Goal: Task Accomplishment & Management: Manage account settings

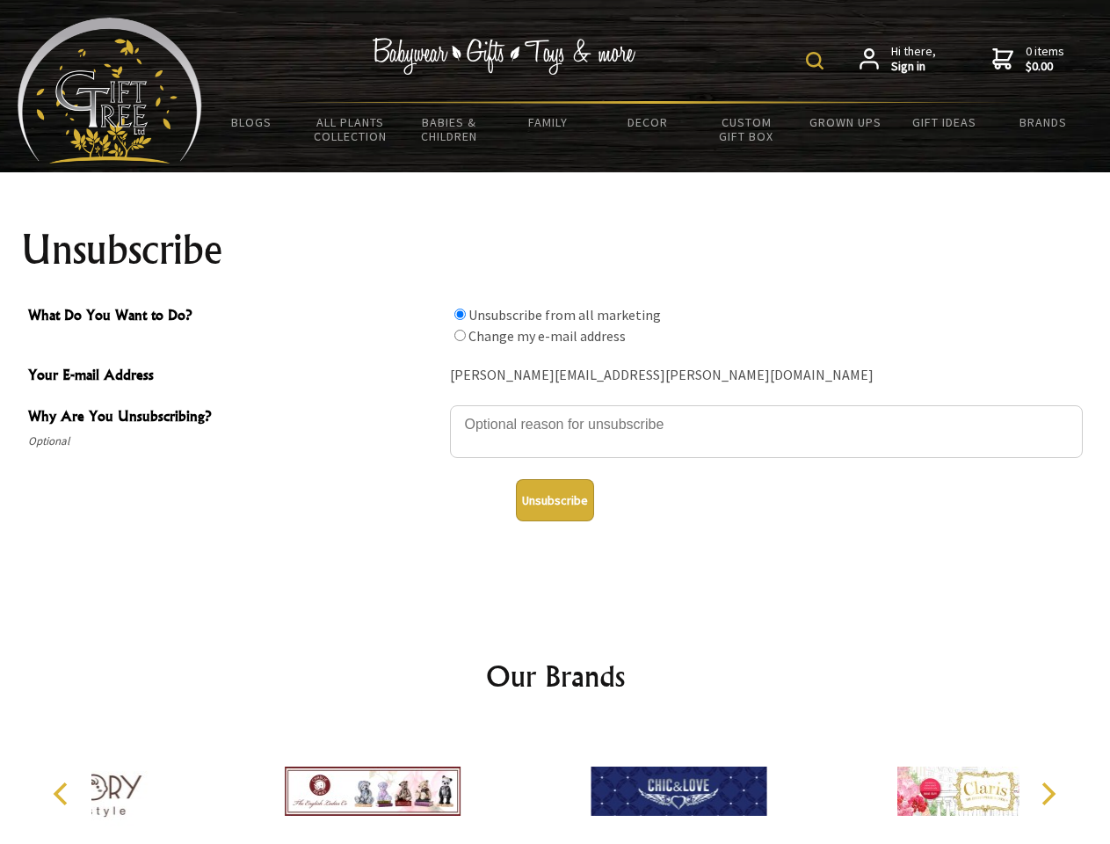
click at [817, 61] on img at bounding box center [815, 61] width 18 height 18
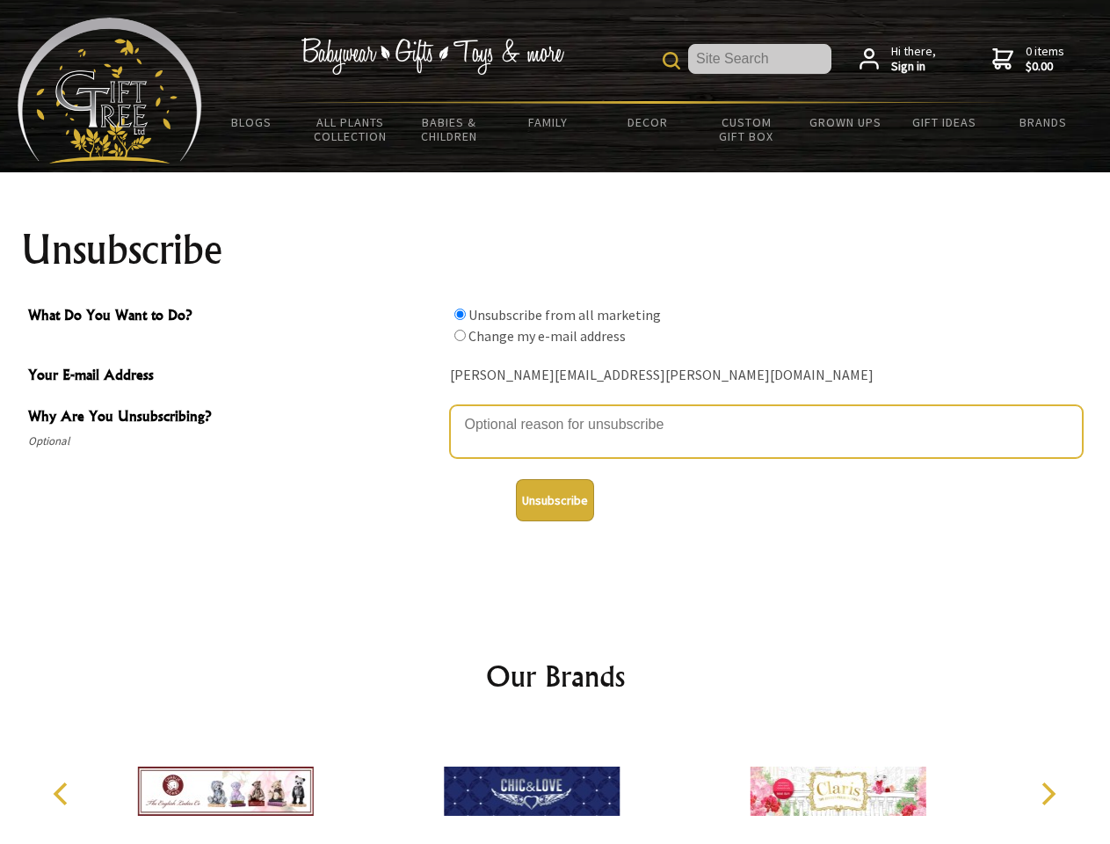
click at [555, 411] on textarea "Why Are You Unsubscribing?" at bounding box center [766, 431] width 633 height 53
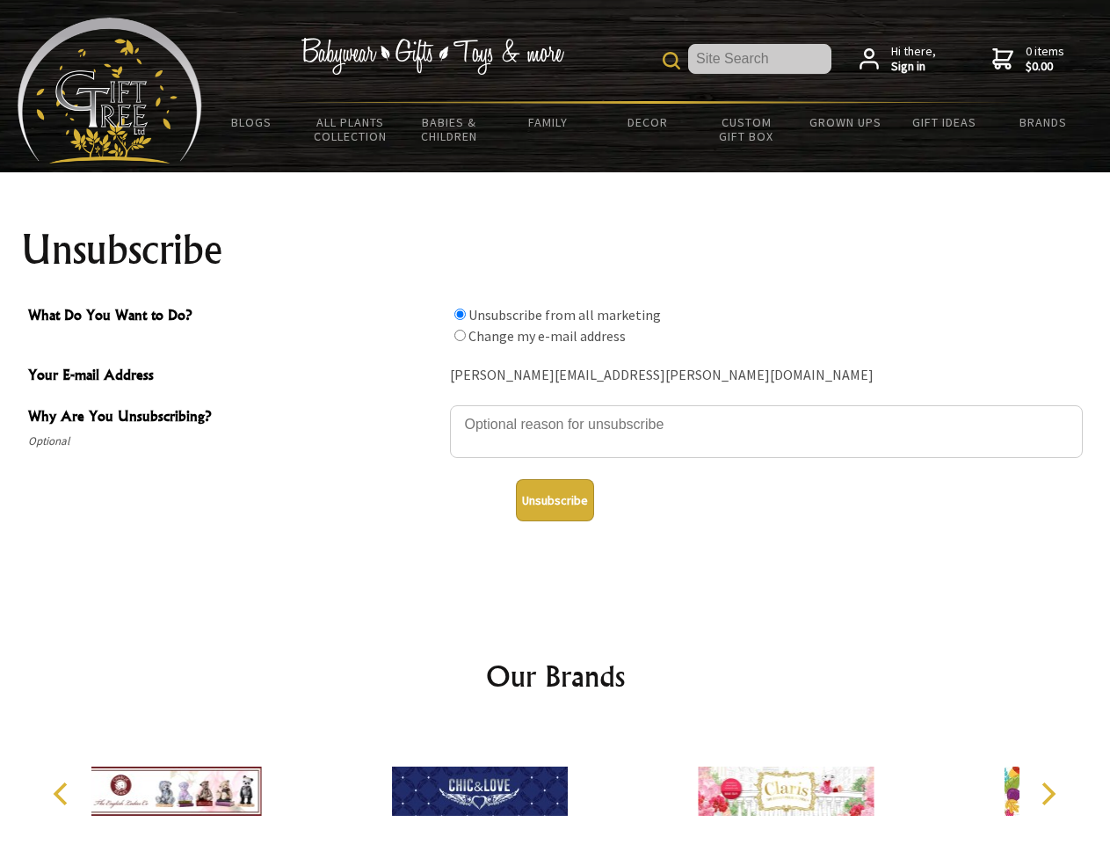
click at [460, 314] on input "What Do You Want to Do?" at bounding box center [459, 313] width 11 height 11
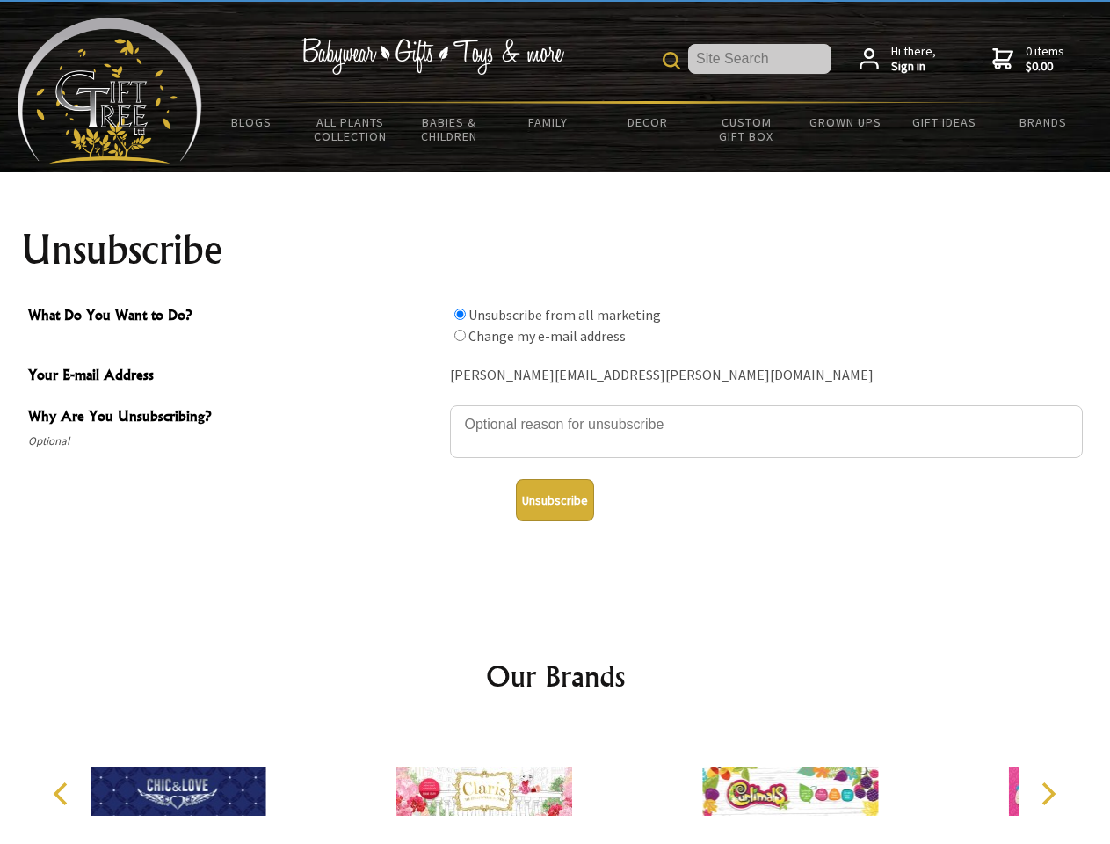
click at [460, 335] on input "What Do You Want to Do?" at bounding box center [459, 335] width 11 height 11
radio input "true"
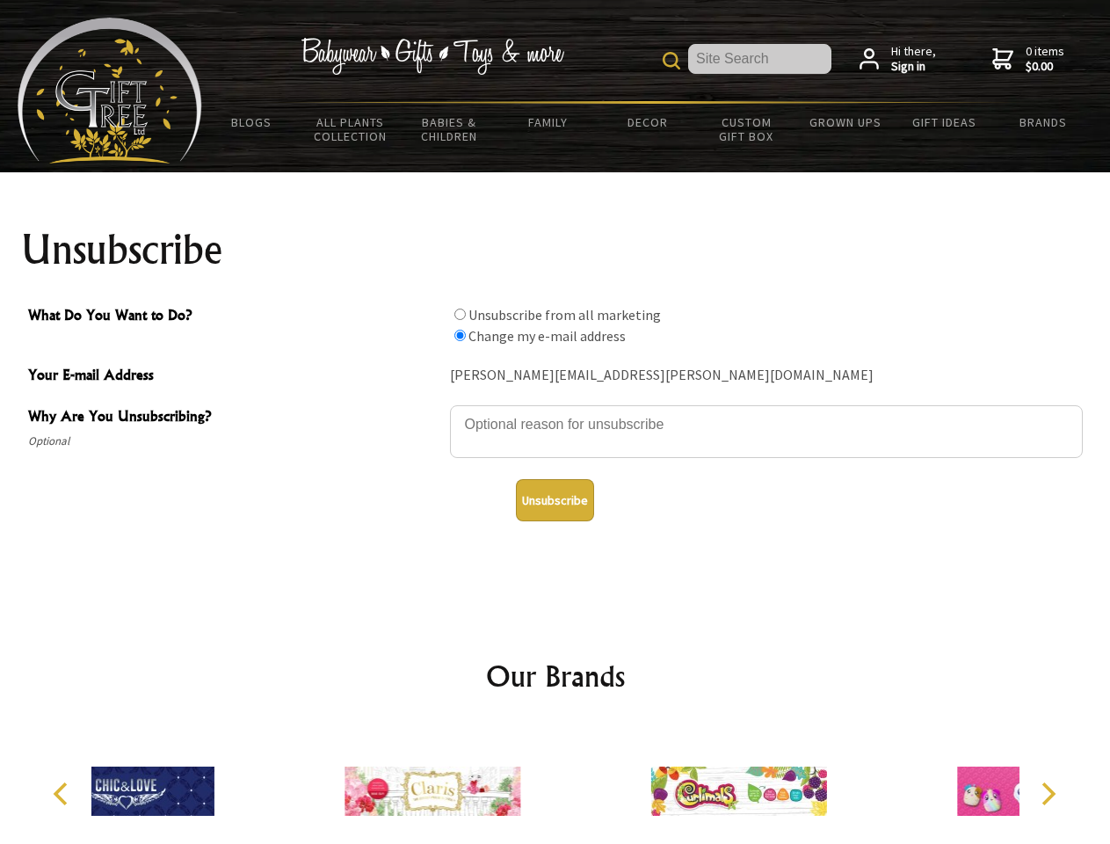
click at [554, 500] on button "Unsubscribe" at bounding box center [555, 500] width 78 height 42
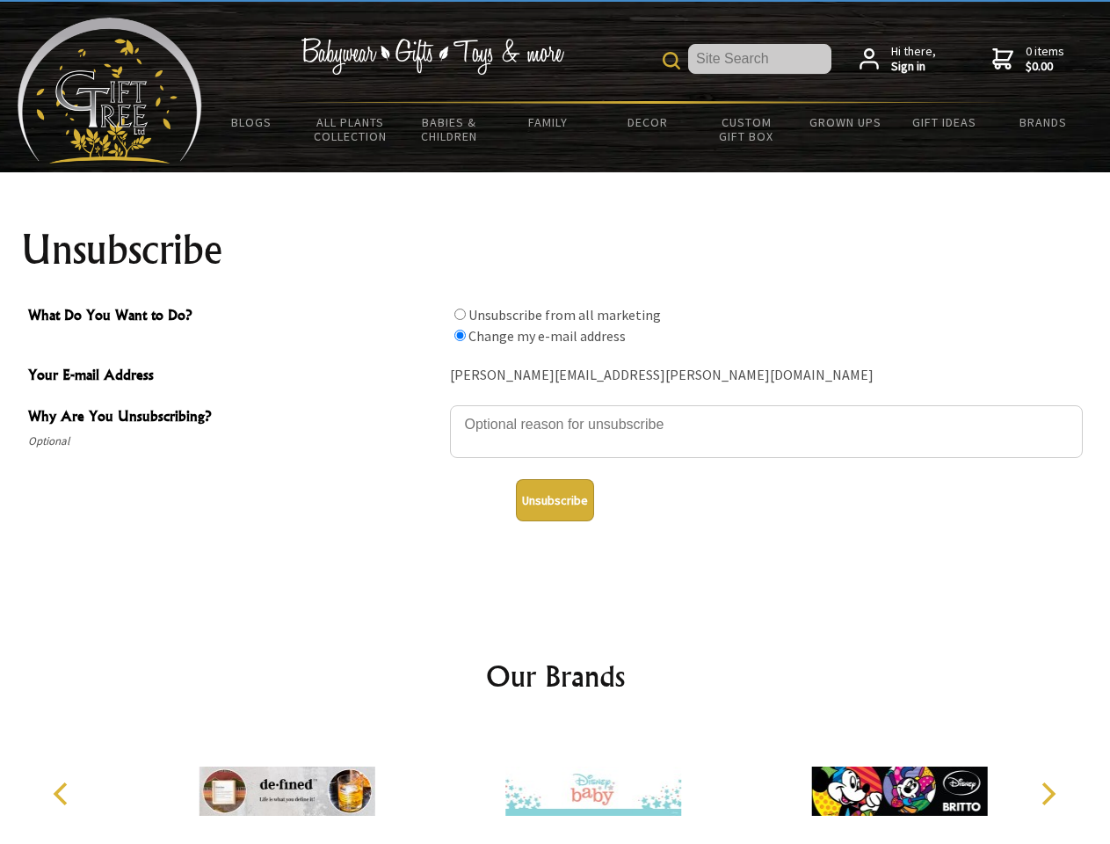
click at [555, 784] on img at bounding box center [593, 791] width 176 height 132
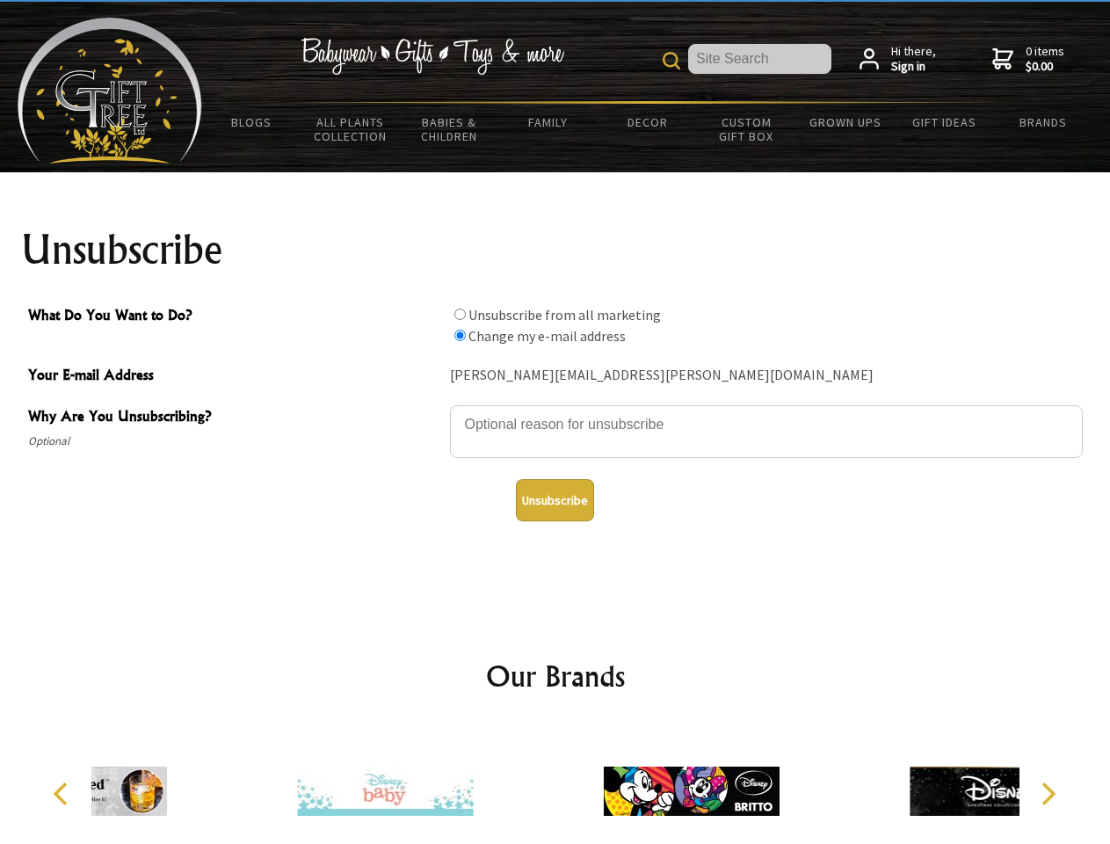
click at [63, 793] on icon "Previous" at bounding box center [62, 793] width 23 height 23
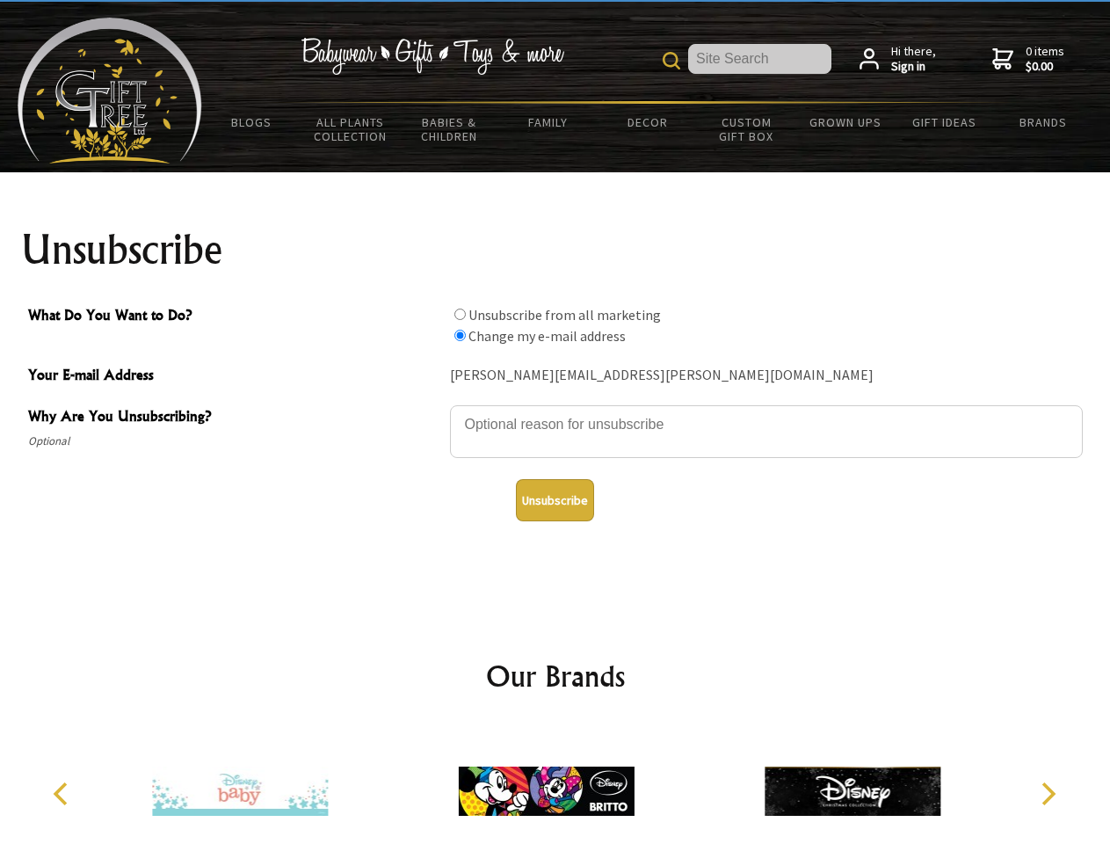
click at [1047, 793] on icon "Next" at bounding box center [1046, 793] width 23 height 23
